Goal: Task Accomplishment & Management: Manage account settings

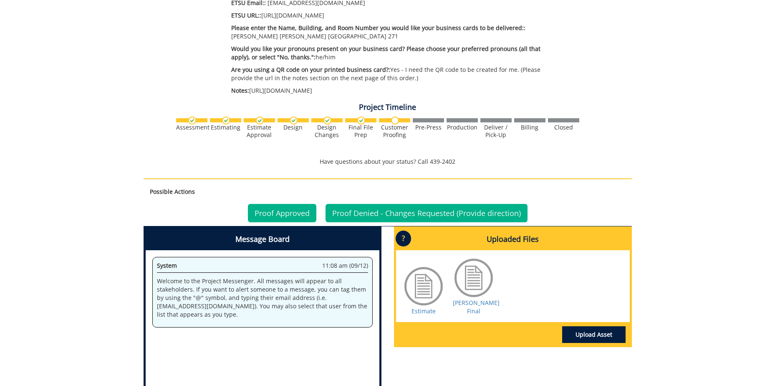
scroll to position [459, 0]
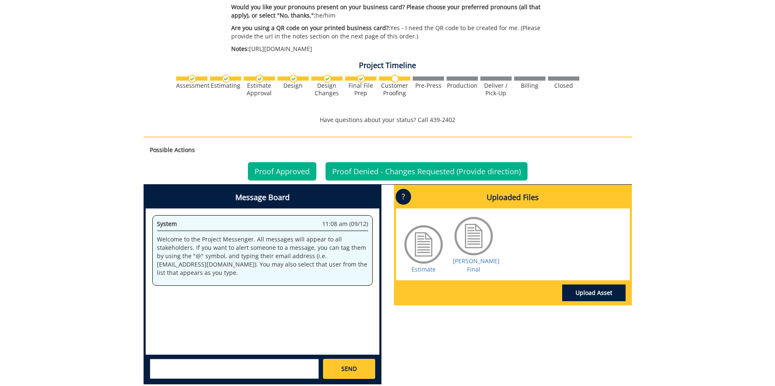
click at [477, 224] on div at bounding box center [474, 236] width 42 height 42
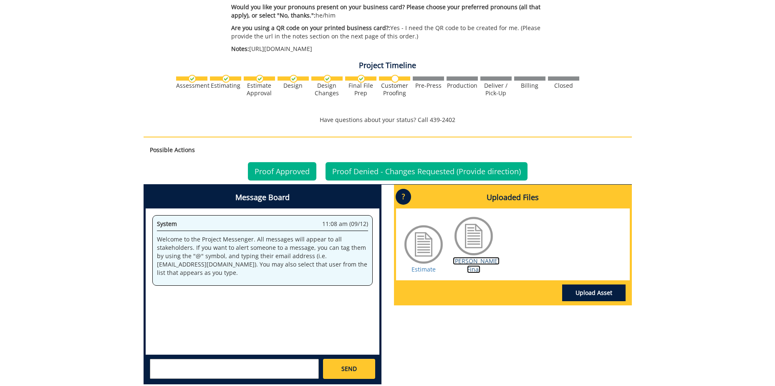
click at [475, 257] on link "[PERSON_NAME] Final" at bounding box center [476, 265] width 47 height 16
click at [285, 162] on link "Proof Approved" at bounding box center [282, 171] width 68 height 18
